Goal: Task Accomplishment & Management: Complete application form

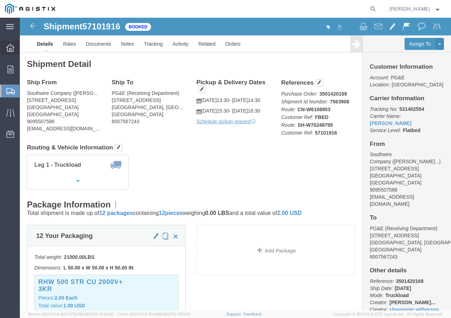
click at [12, 47] on icon at bounding box center [10, 48] width 8 height 8
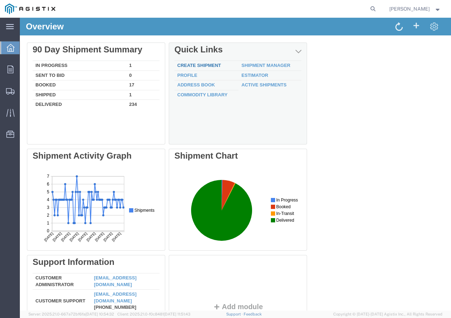
click at [210, 65] on link "Create Shipment" at bounding box center [199, 65] width 44 height 5
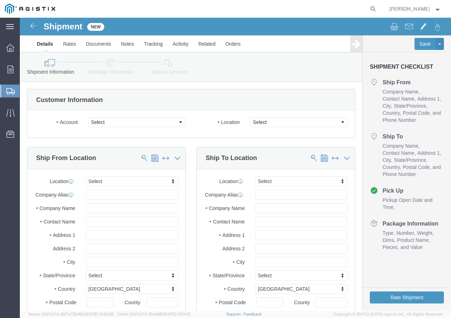
select select
click span
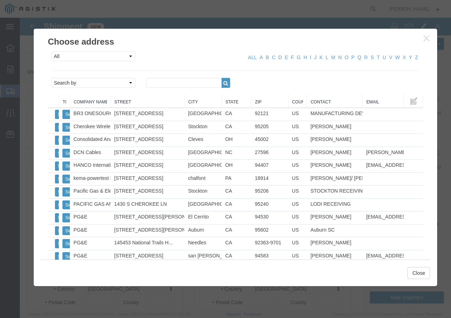
click icon "button"
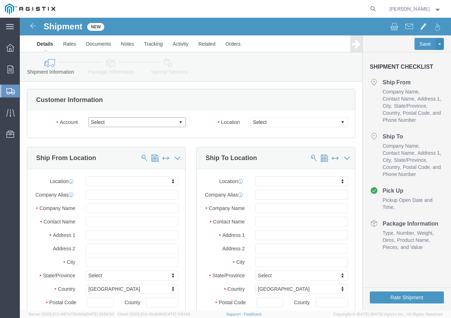
click select "Select PG&E Southwire Company"
select select "9596"
click select "Select PG&E Southwire Company"
select select "PURCHORD"
select select
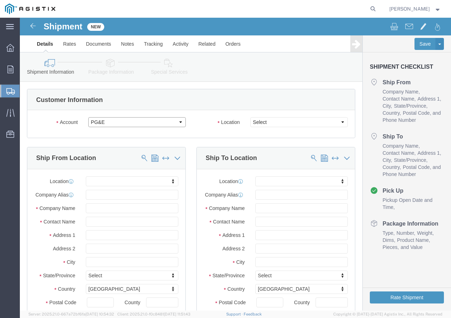
select select
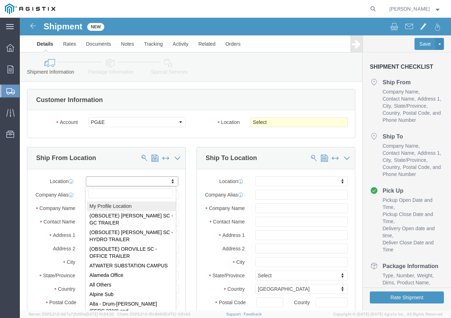
select select "MYPROFILE"
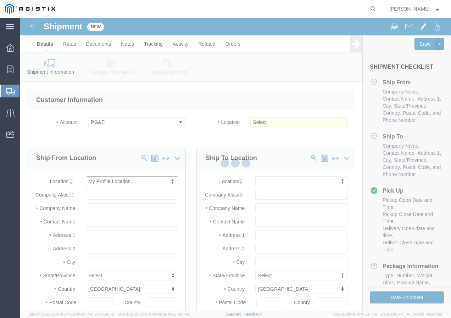
type input "Southwire Company"
type input "[PERSON_NAME]"
type input "[STREET_ADDRESS]"
type input "Fontana"
type input "92337"
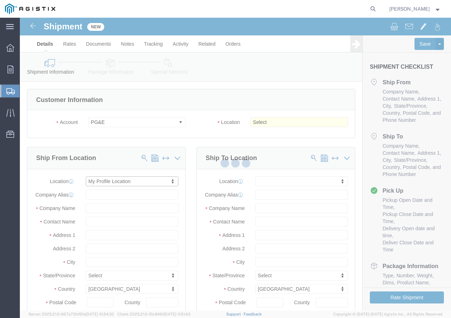
type input "9095507586"
type input "[EMAIL_ADDRESS][DOMAIN_NAME]"
checkbox input "true"
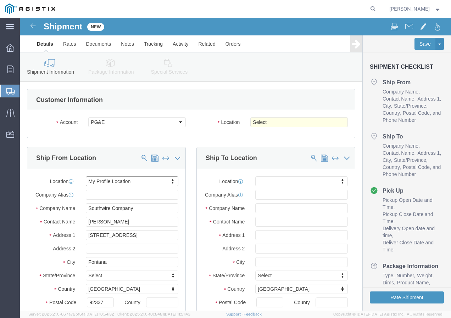
select select "CA"
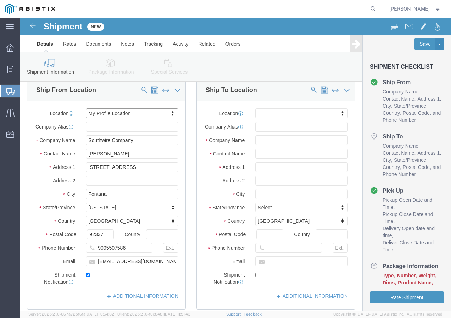
scroll to position [71, 0]
